Goal: Transaction & Acquisition: Purchase product/service

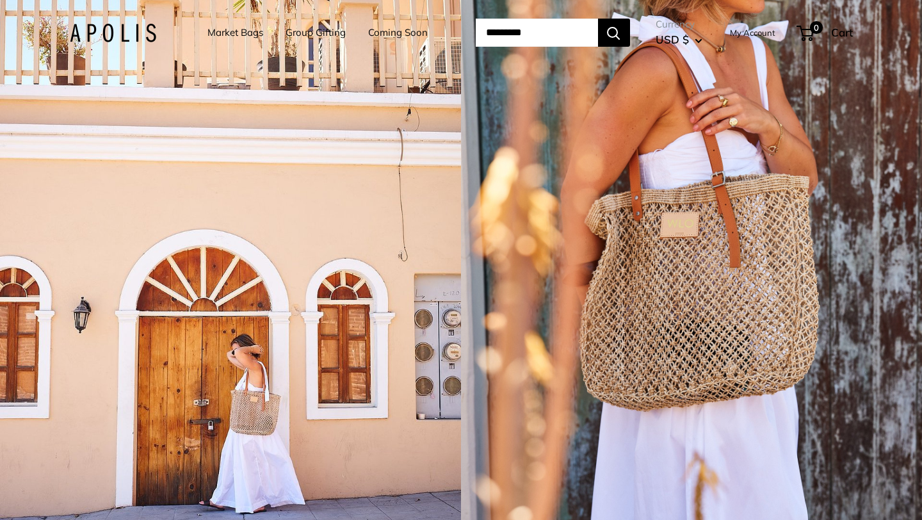
click at [218, 37] on link "Market Bags" at bounding box center [236, 33] width 56 height 18
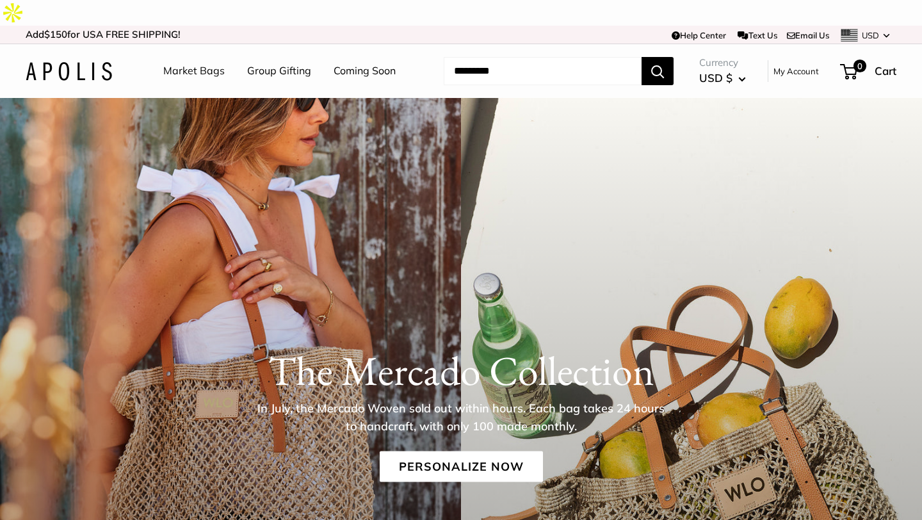
click at [368, 61] on link "Coming Soon" at bounding box center [365, 70] width 62 height 19
